Goal: Book appointment/travel/reservation

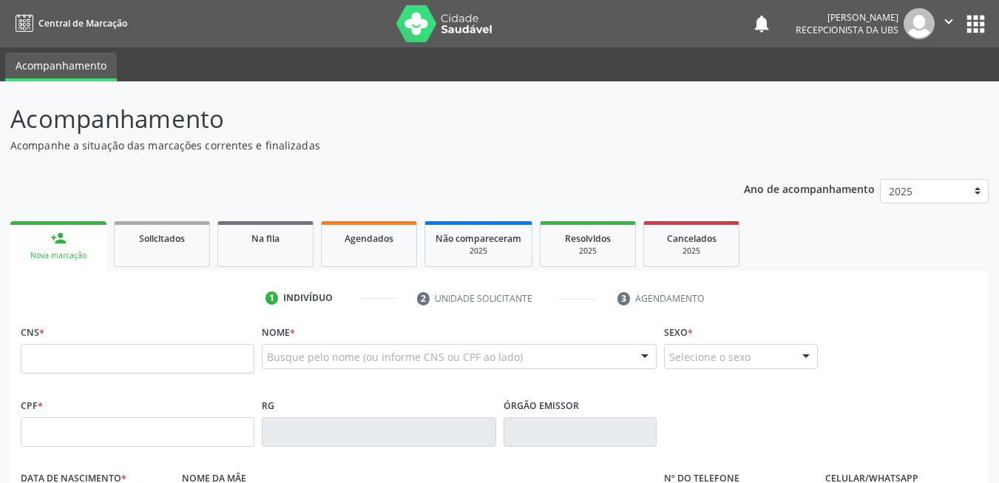
click at [100, 354] on input "text" at bounding box center [138, 359] width 234 height 30
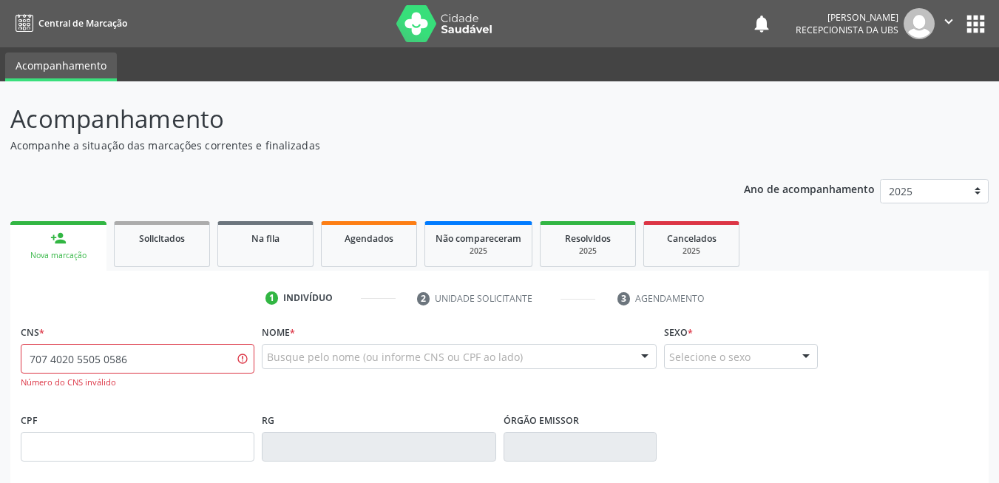
click at [144, 366] on input "707 4020 5505 0586" at bounding box center [138, 359] width 234 height 30
click at [194, 369] on input "707 4020 5505 0586" at bounding box center [138, 359] width 234 height 30
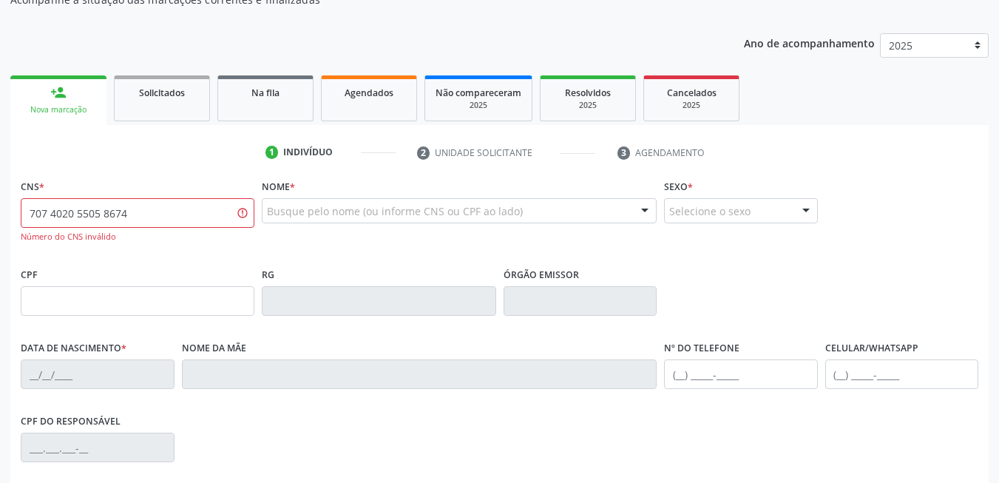
scroll to position [148, 0]
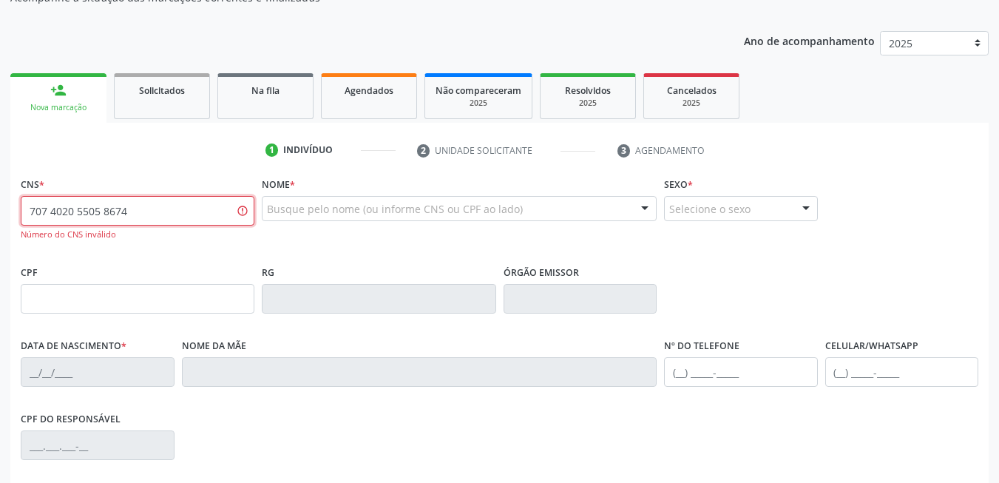
click at [172, 208] on input "707 4020 5505 8674" at bounding box center [138, 211] width 234 height 30
paste input "5"
type input "707 4020 5505 8574"
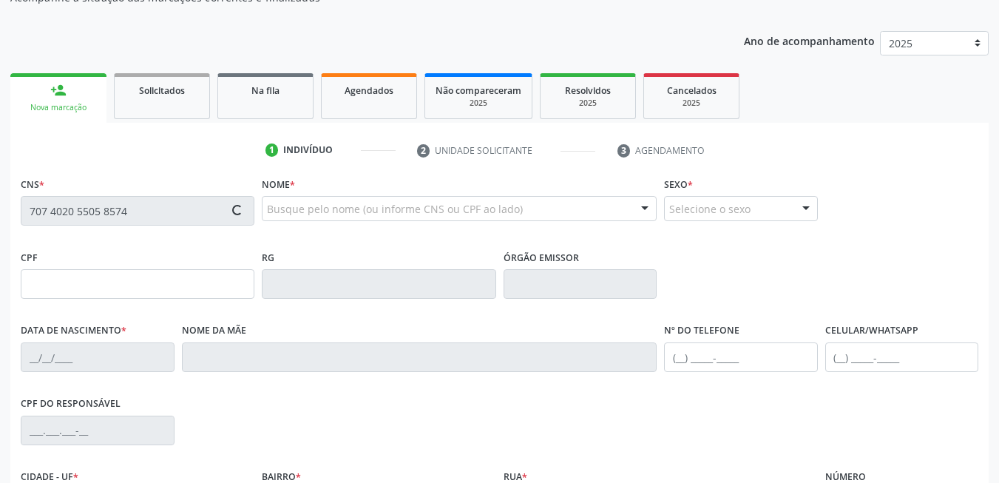
type input "256.490.048-89"
type input "[DATE]"
type input "[PERSON_NAME]"
type input "[PHONE_NUMBER]"
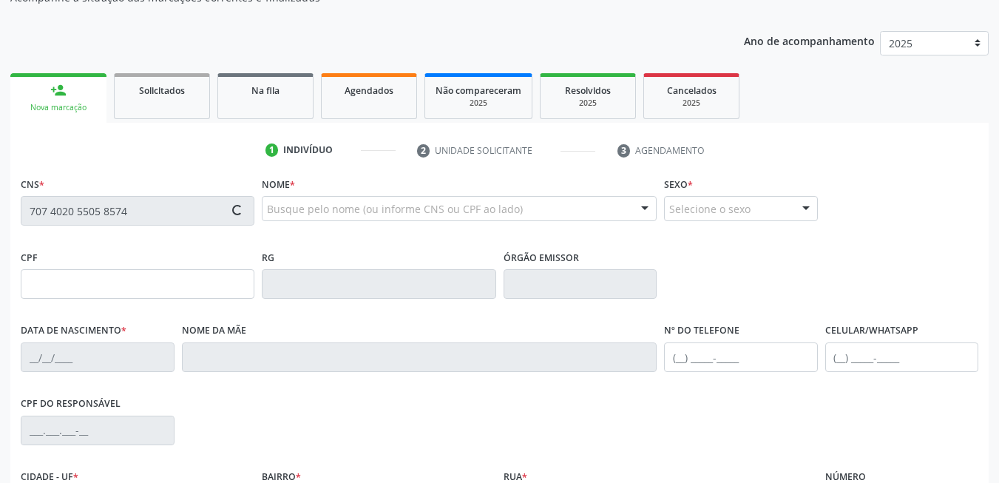
type input "221.351.838-65"
type input "937"
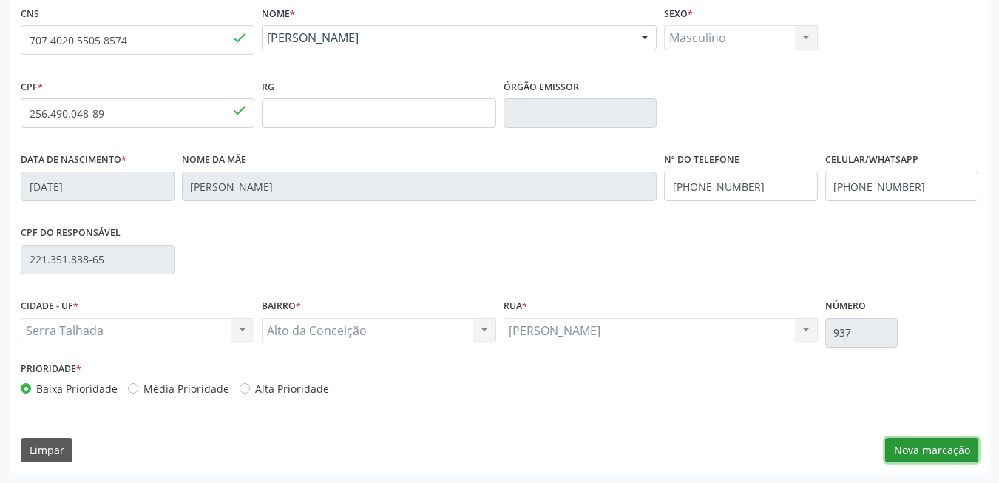
click at [947, 440] on button "Nova marcação" at bounding box center [931, 450] width 93 height 25
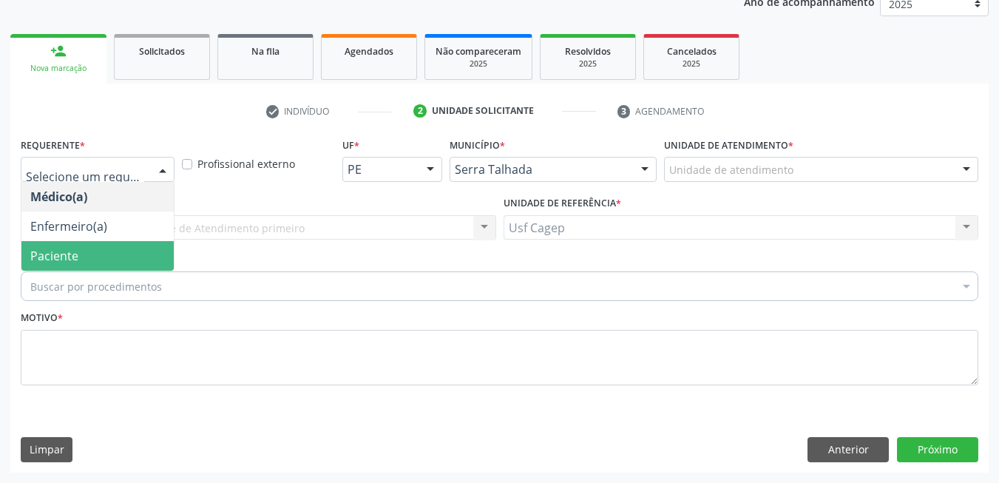
click at [130, 252] on span "Paciente" at bounding box center [97, 256] width 152 height 30
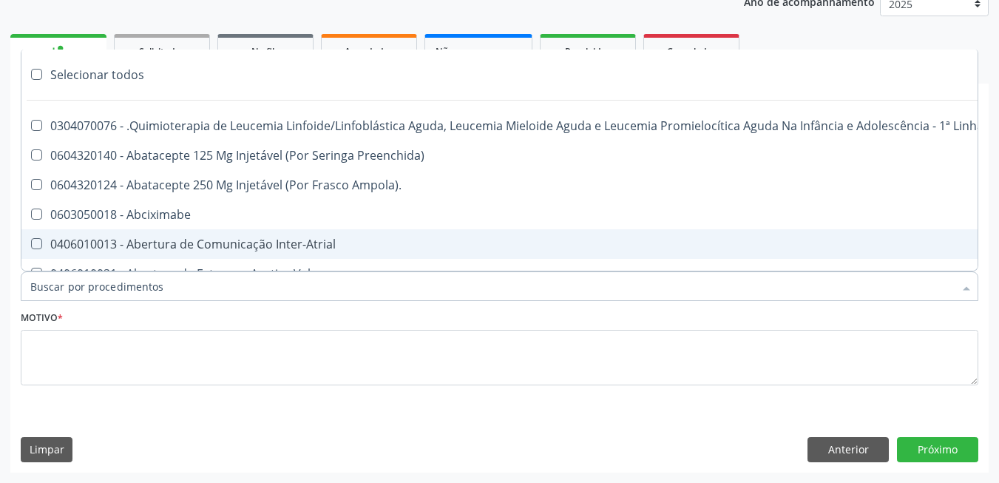
click at [337, 281] on input "Item de agendamento *" at bounding box center [491, 286] width 923 height 30
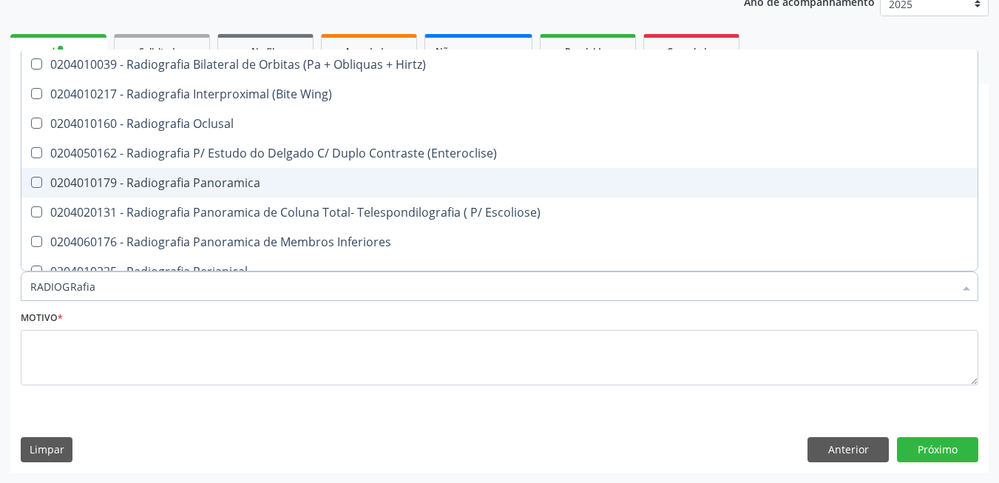
type input "RADIOGRafia"
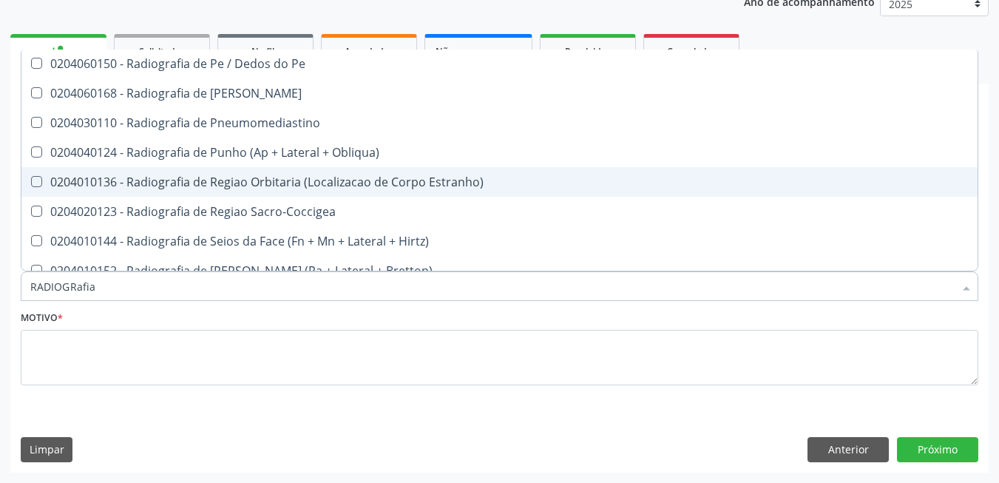
scroll to position [1612, 0]
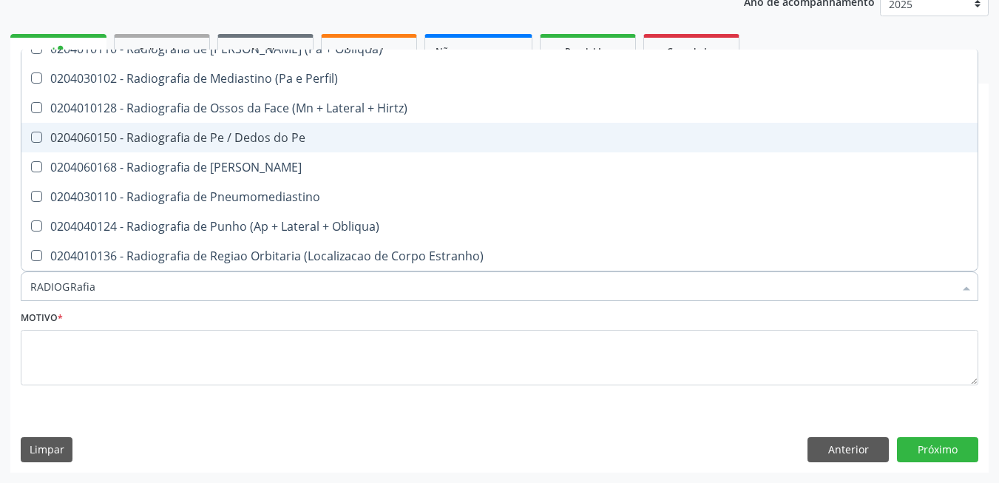
click at [296, 141] on div "0204060150 - Radiografia de Pe / Dedos do Pe" at bounding box center [499, 138] width 938 height 12
checkbox Pe "true"
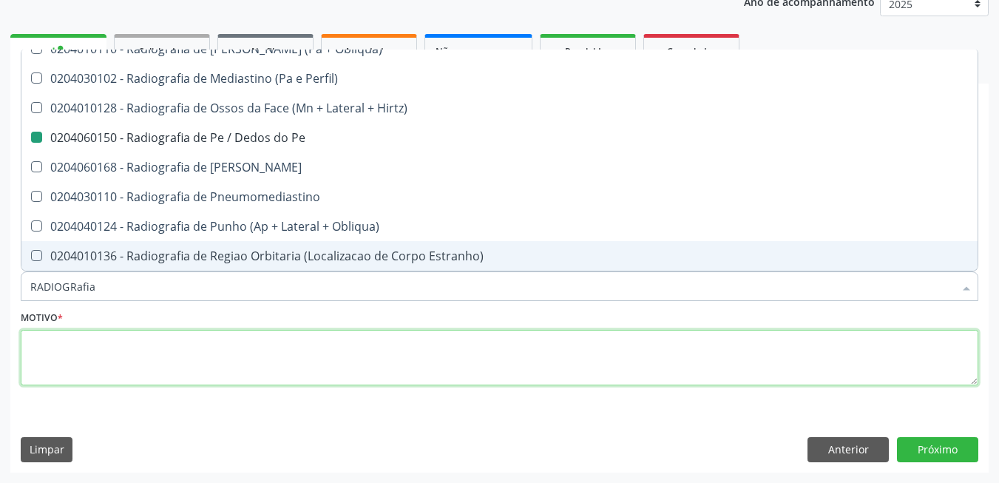
click at [266, 355] on textarea at bounding box center [499, 358] width 957 height 56
checkbox Wing\) "true"
checkbox Pe "false"
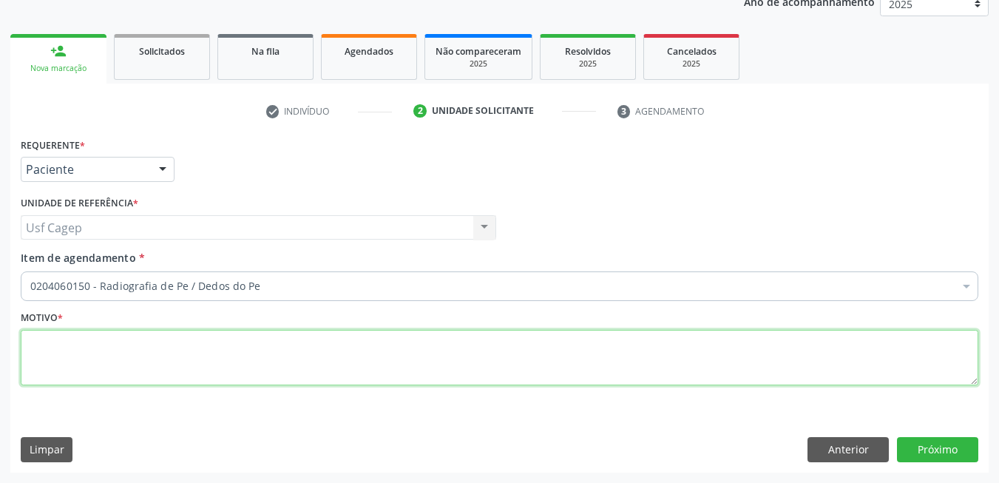
scroll to position [0, 0]
type textarea "."
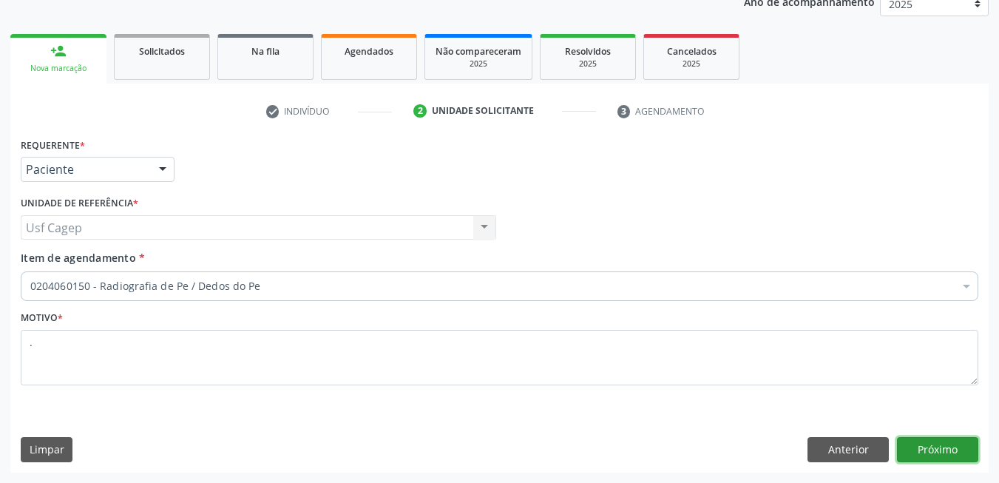
click at [964, 457] on button "Próximo" at bounding box center [937, 449] width 81 height 25
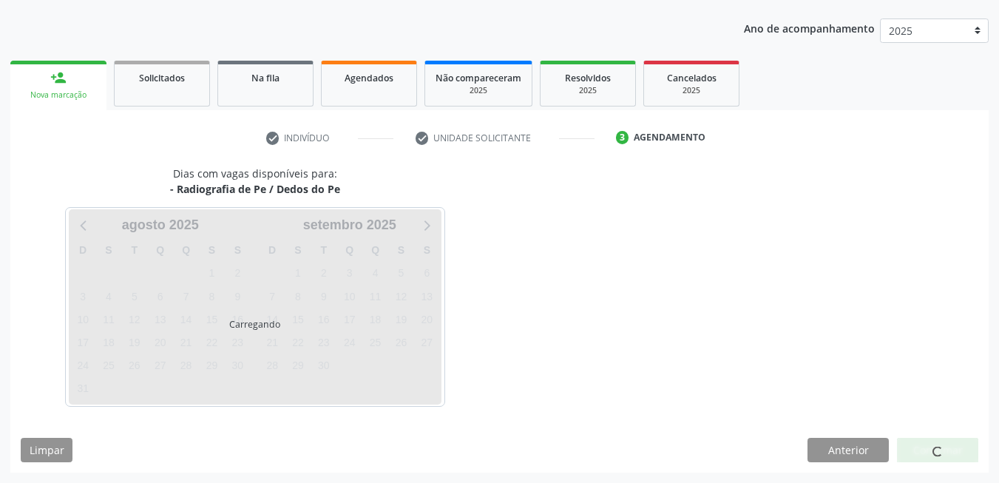
scroll to position [160, 0]
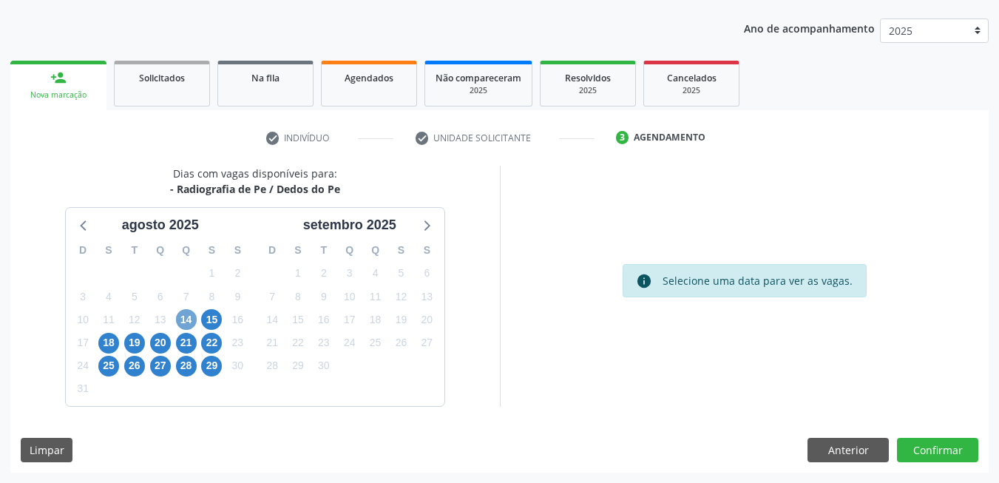
click at [190, 318] on span "14" at bounding box center [186, 319] width 21 height 21
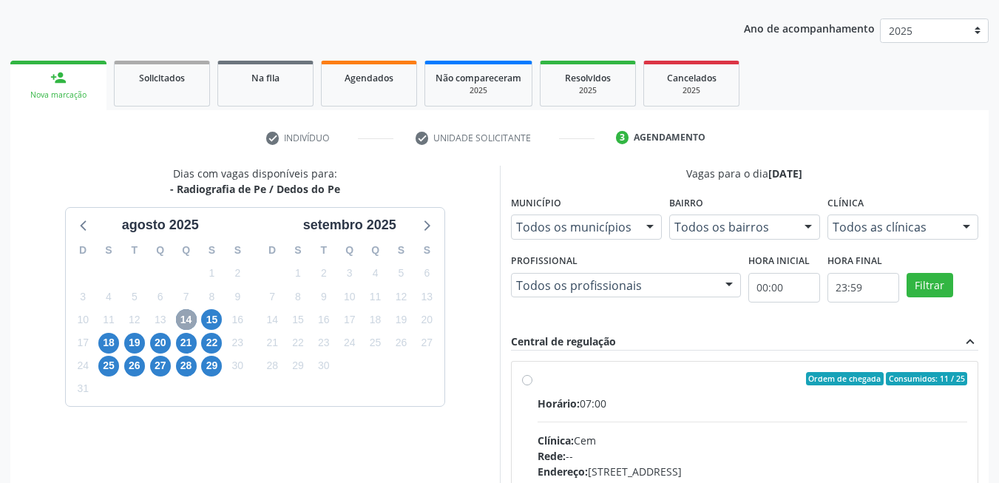
scroll to position [374, 0]
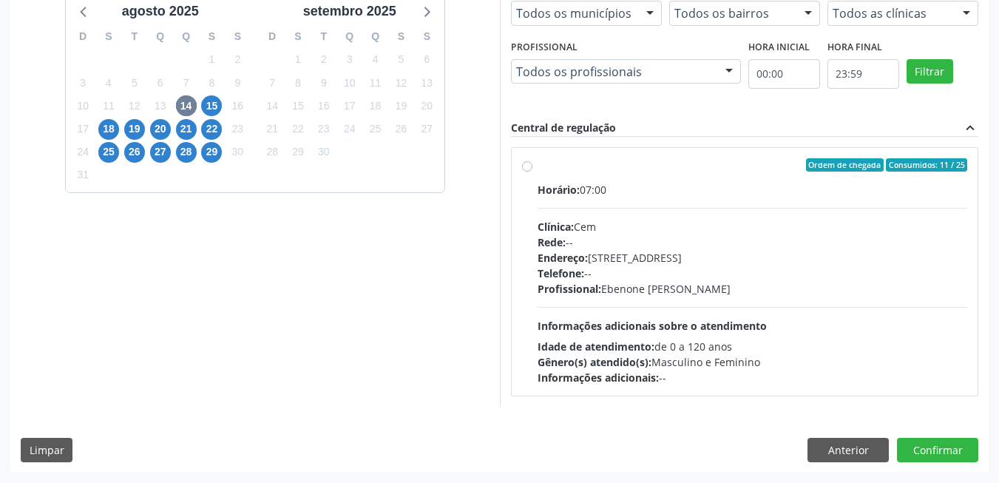
click at [667, 235] on div "Rede: --" at bounding box center [752, 242] width 430 height 16
click at [532, 171] on input "Ordem de chegada Consumidos: 11 / 25 Horário: 07:00 Clínica: Cem Rede: -- Ender…" at bounding box center [527, 164] width 10 height 13
radio input "true"
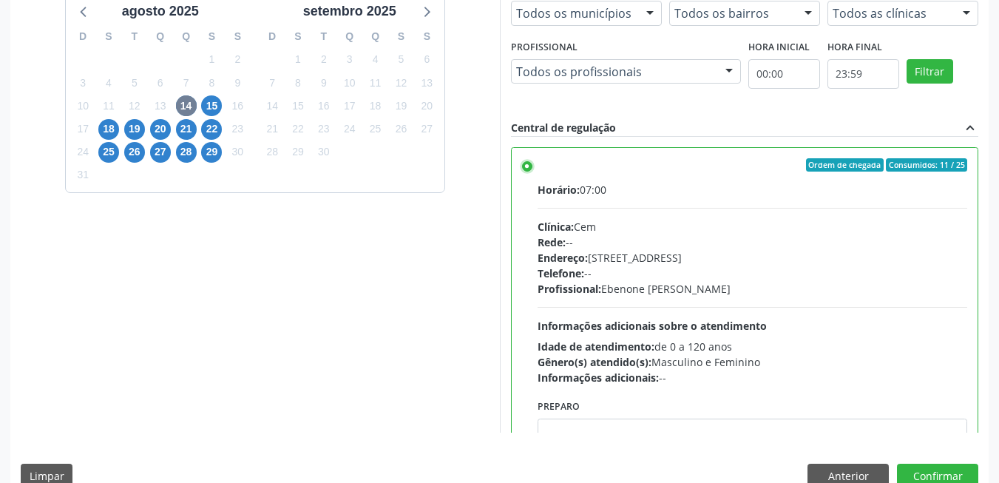
scroll to position [73, 0]
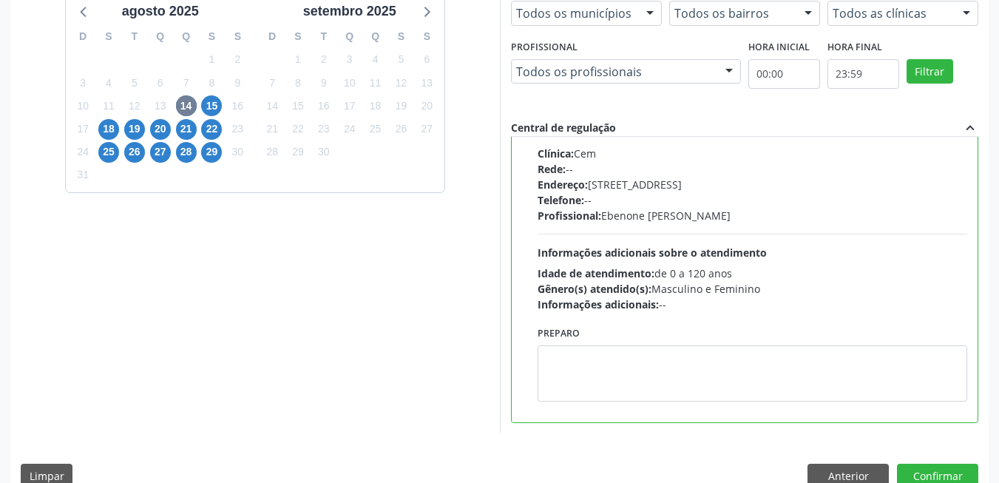
click at [935, 463] on div "Dias com vagas disponíveis para: - Radiografia de Pe / Dedos do Pe [DATE] D S T…" at bounding box center [499, 225] width 978 height 546
click at [937, 467] on button "Confirmar" at bounding box center [937, 475] width 81 height 25
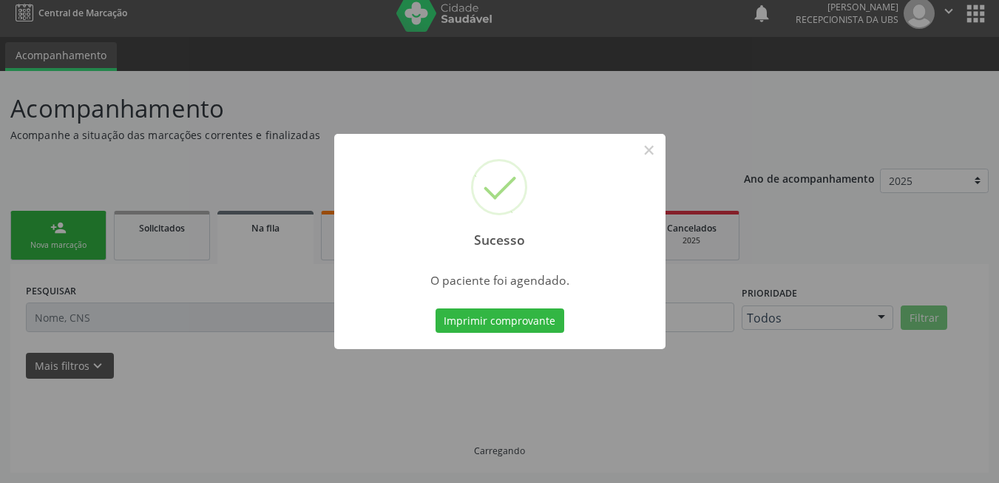
scroll to position [10, 0]
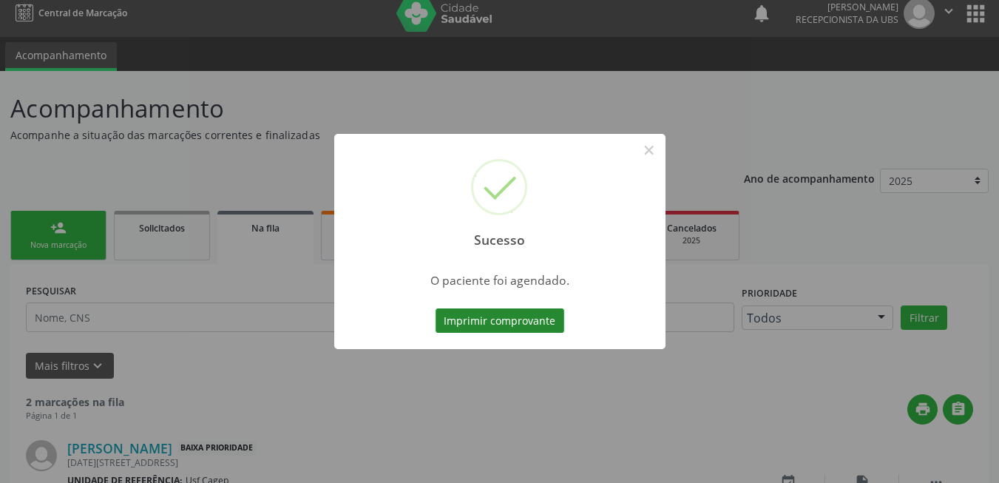
click at [503, 318] on button "Imprimir comprovante" at bounding box center [499, 320] width 129 height 25
